Goal: Transaction & Acquisition: Purchase product/service

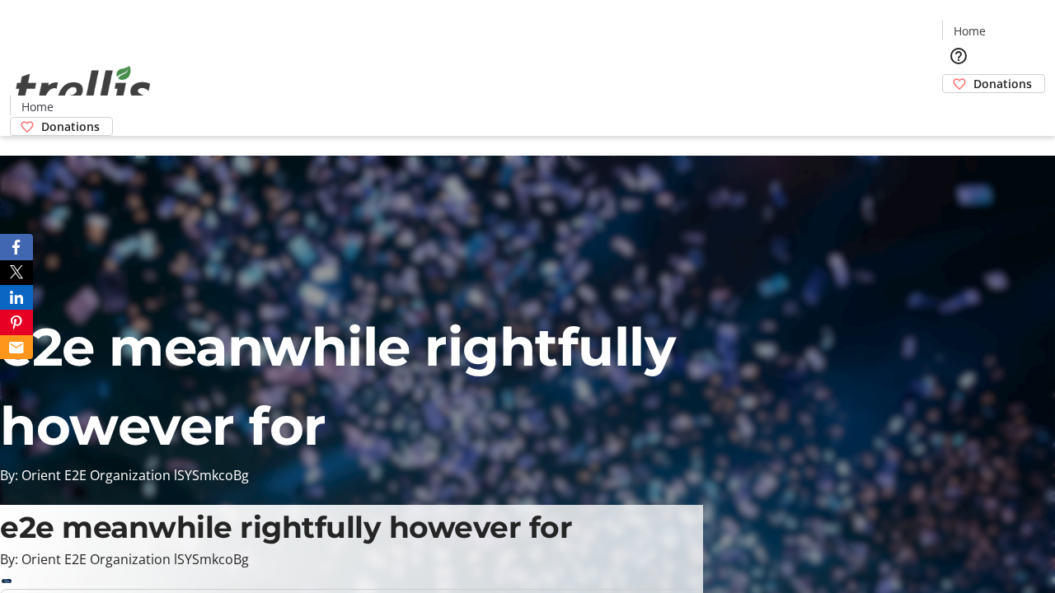
click at [973, 75] on span "Donations" at bounding box center [1002, 83] width 59 height 17
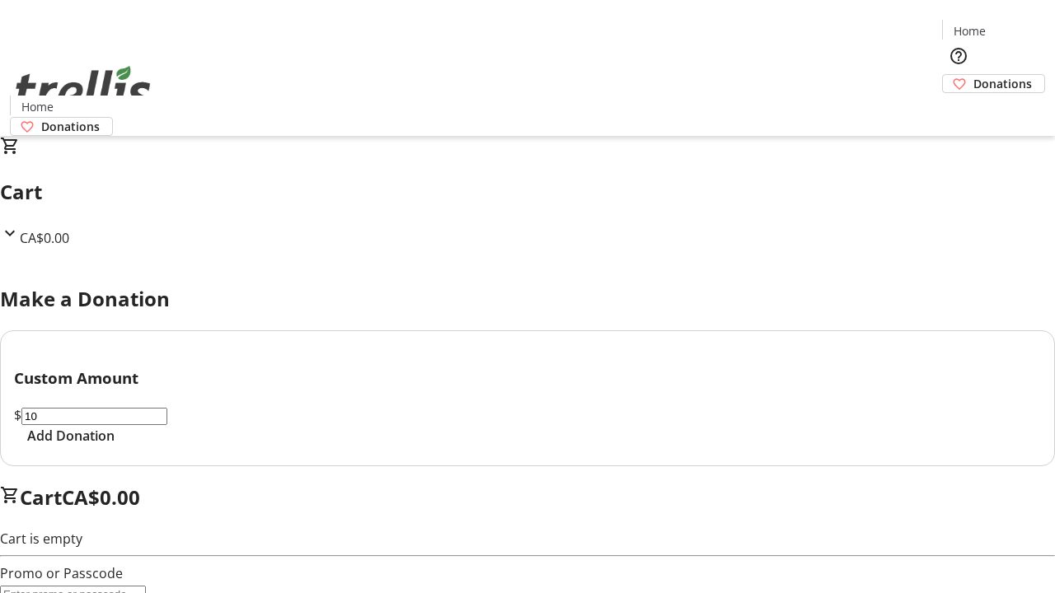
click at [115, 446] on span "Add Donation" at bounding box center [70, 436] width 87 height 20
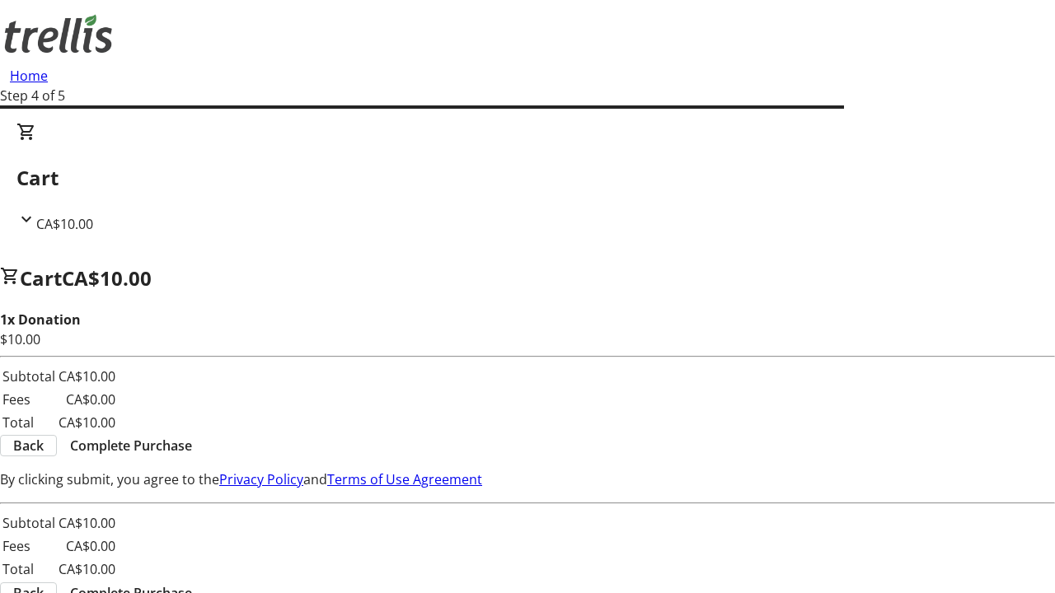
click at [192, 436] on span "Complete Purchase" at bounding box center [131, 446] width 122 height 20
